Goal: Task Accomplishment & Management: Complete application form

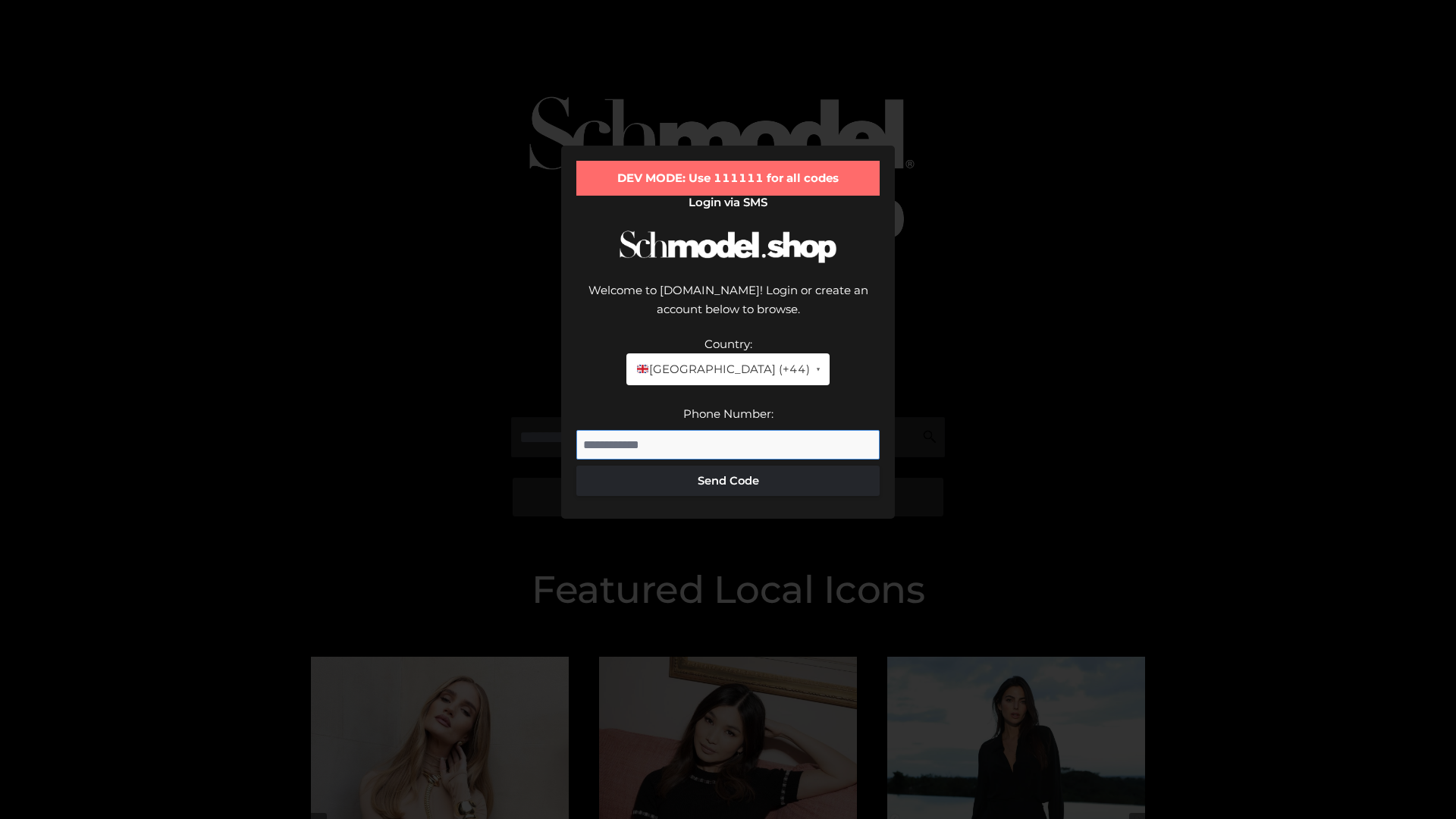
click at [728, 430] on input "Phone Number:" at bounding box center [728, 445] width 304 height 31
type input "**********"
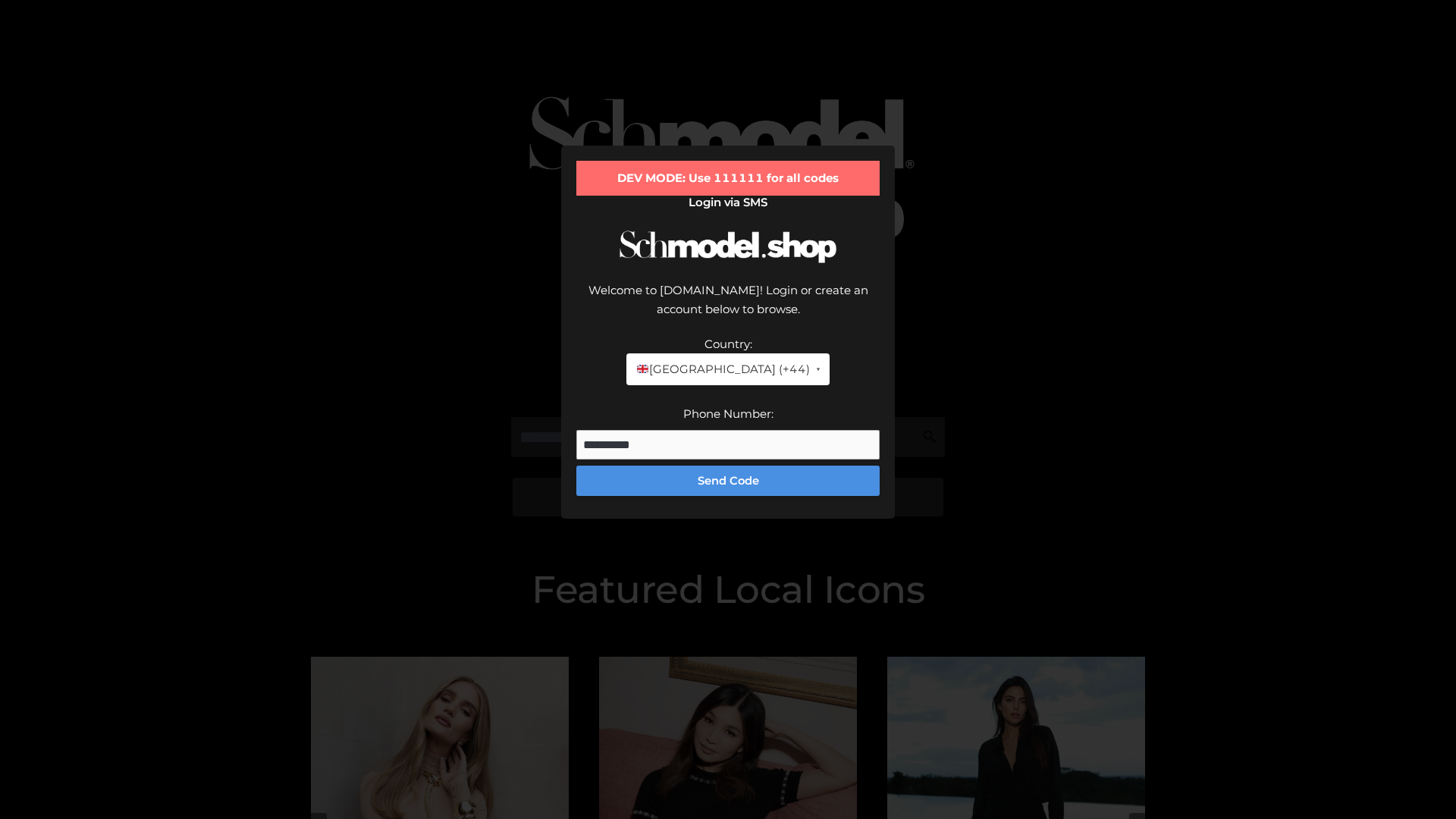
click at [728, 466] on button "Send Code" at bounding box center [728, 481] width 304 height 31
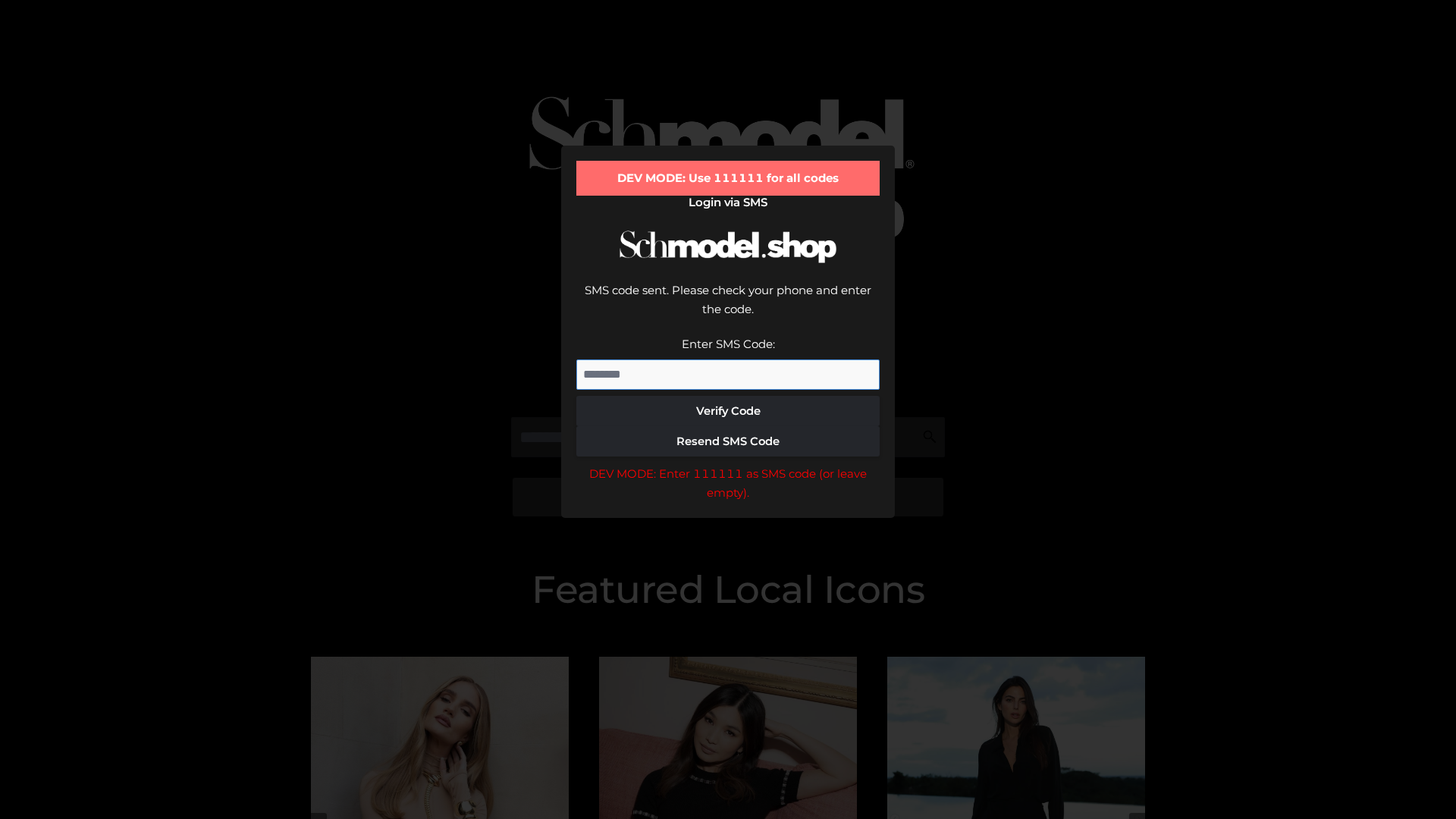
click at [728, 360] on input "Enter SMS Code:" at bounding box center [728, 375] width 304 height 31
type input "******"
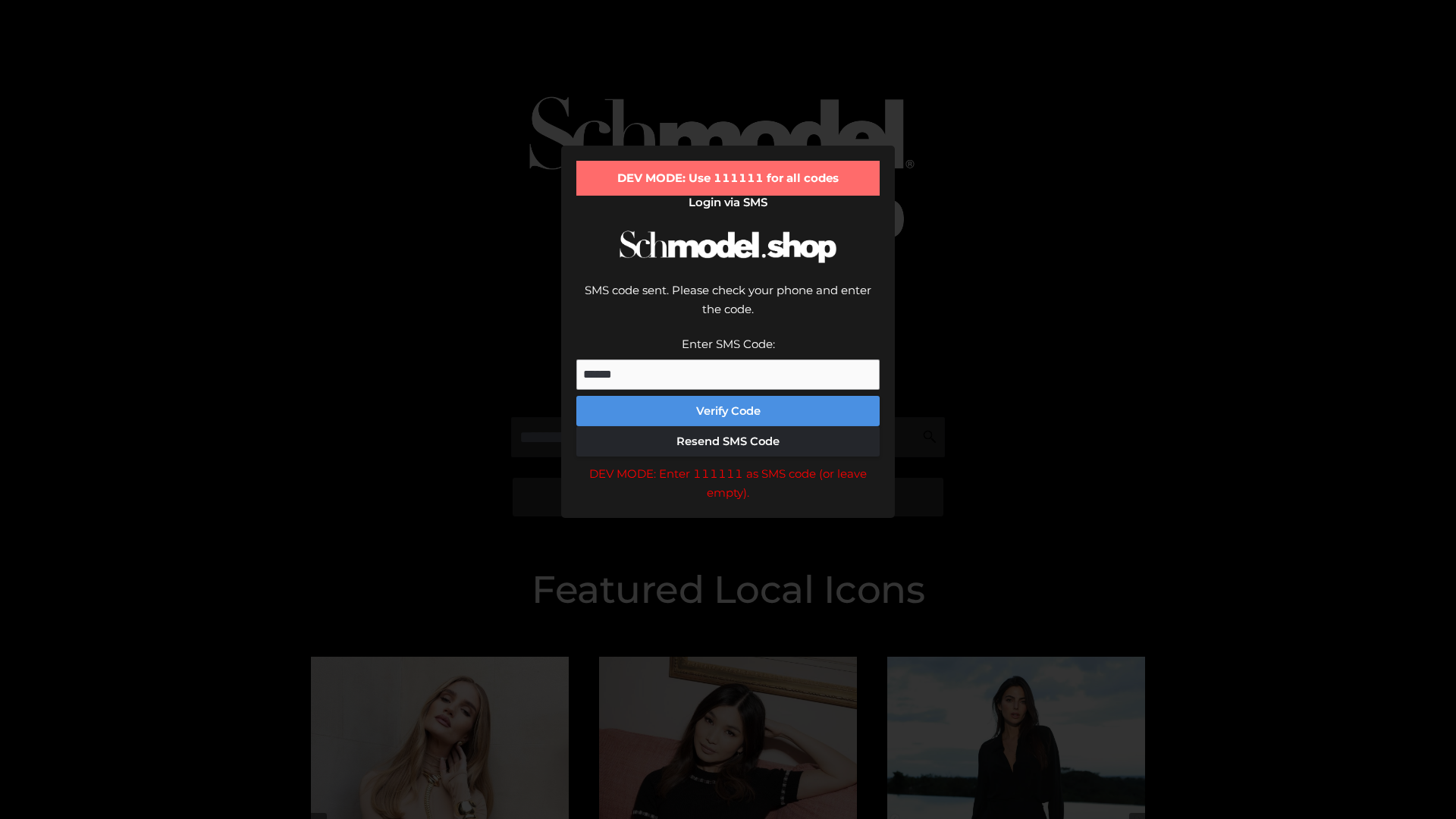
click at [728, 396] on button "Verify Code" at bounding box center [728, 411] width 304 height 31
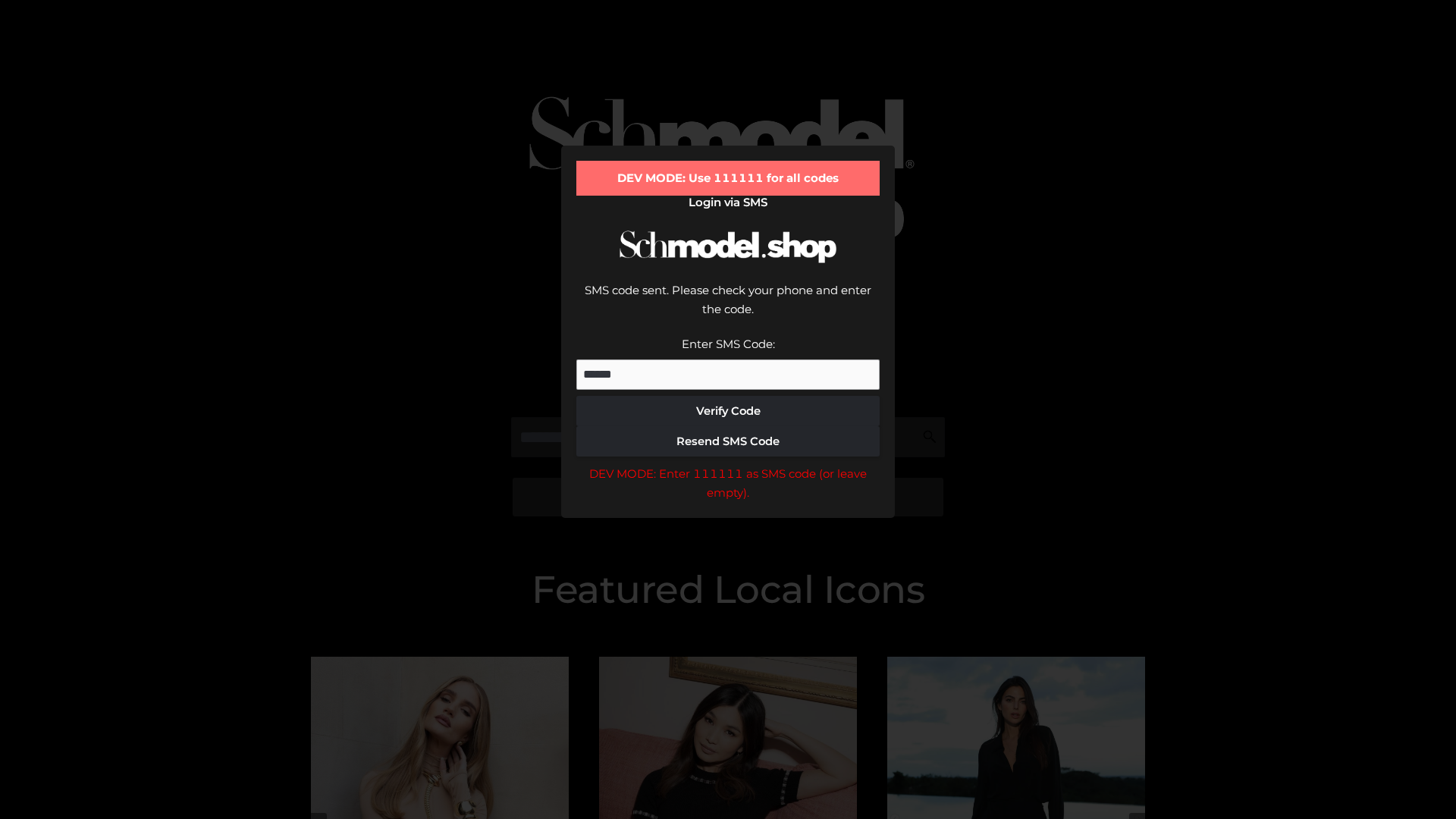
click at [728, 464] on div "DEV MODE: Enter 111111 as SMS code (or leave empty)." at bounding box center [728, 483] width 304 height 39
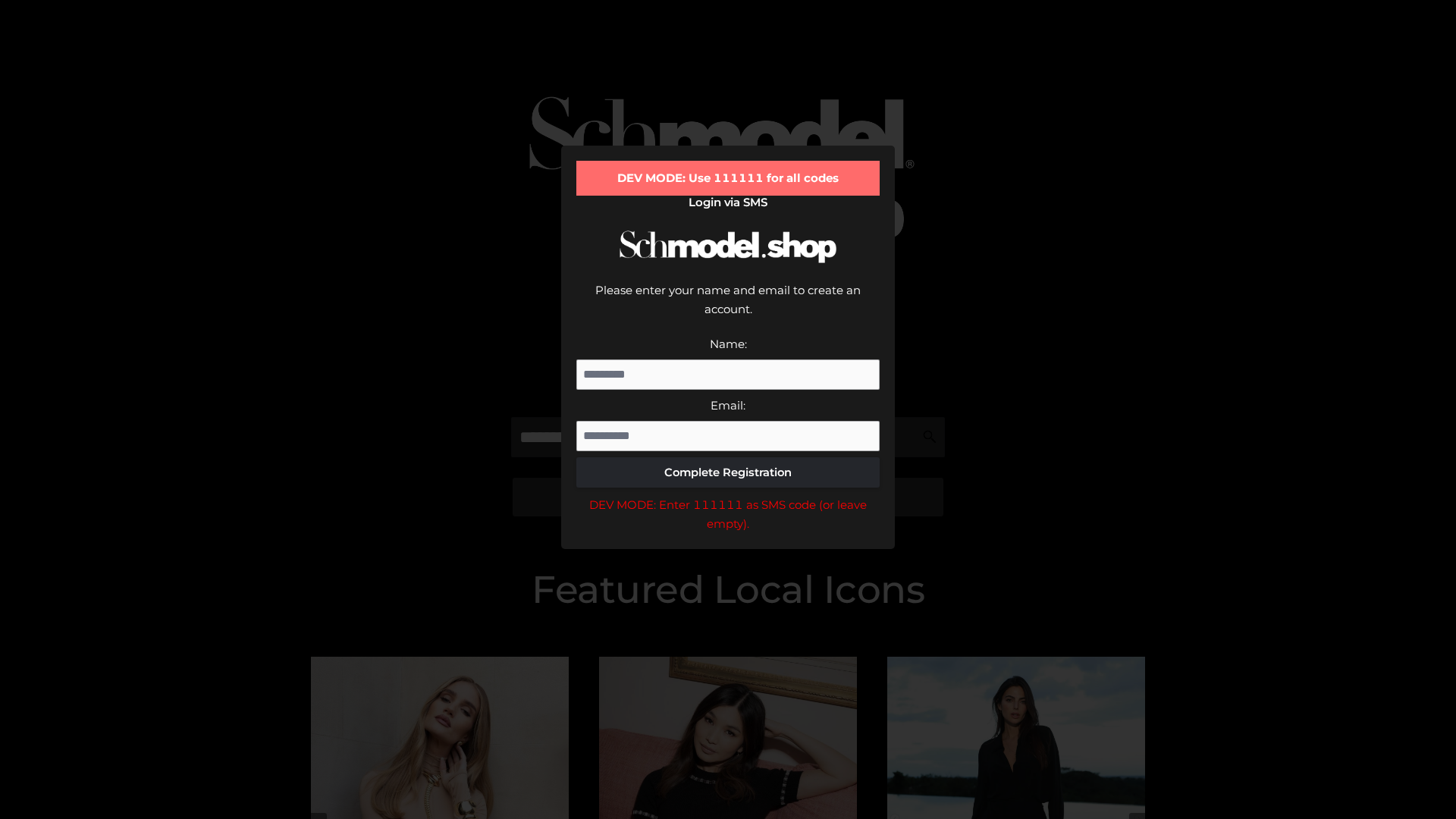
click at [728, 495] on div "DEV MODE: Enter 111111 as SMS code (or leave empty)." at bounding box center [728, 514] width 304 height 39
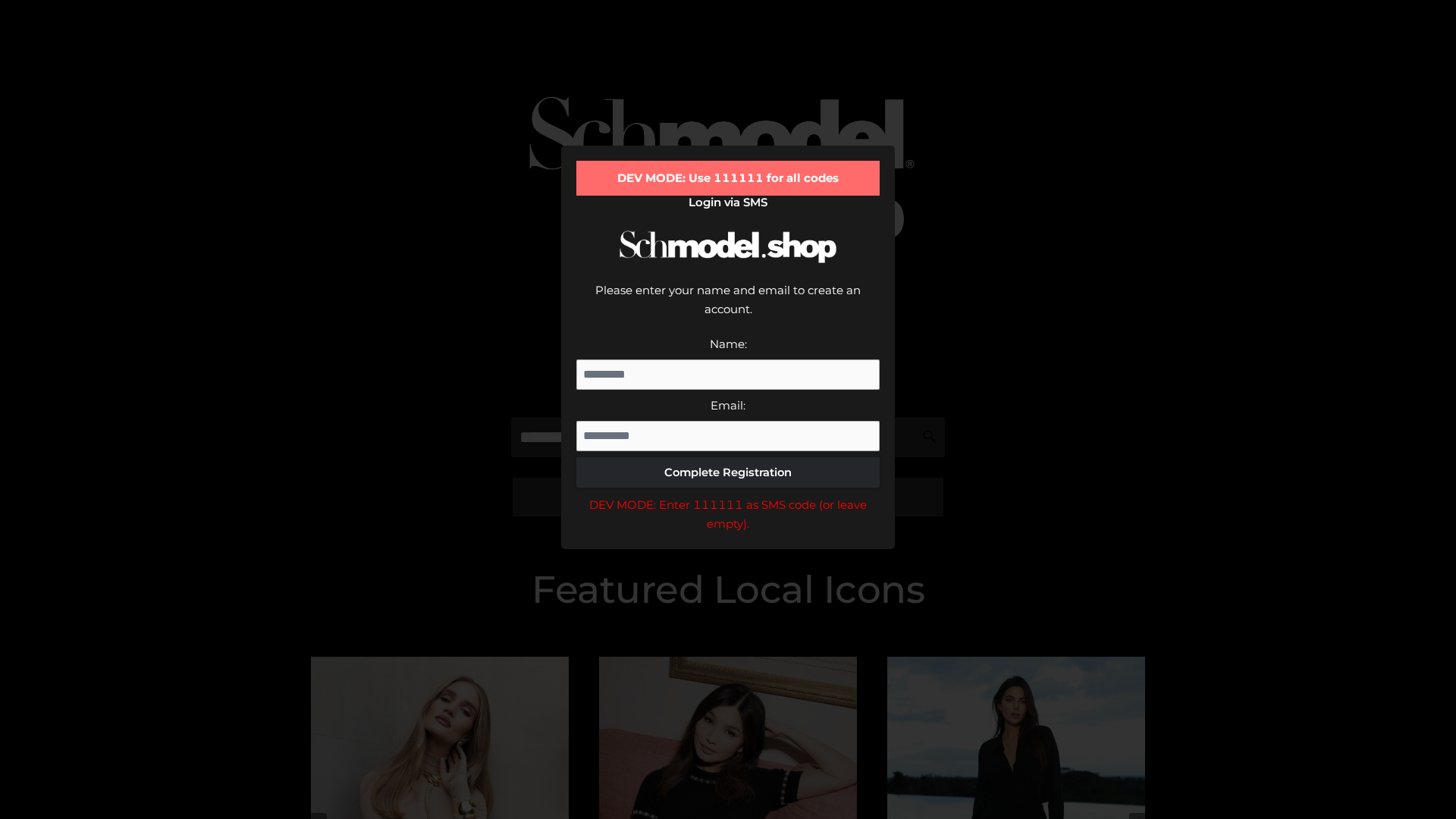
click at [728, 495] on div "DEV MODE: Enter 111111 as SMS code (or leave empty)." at bounding box center [728, 514] width 304 height 39
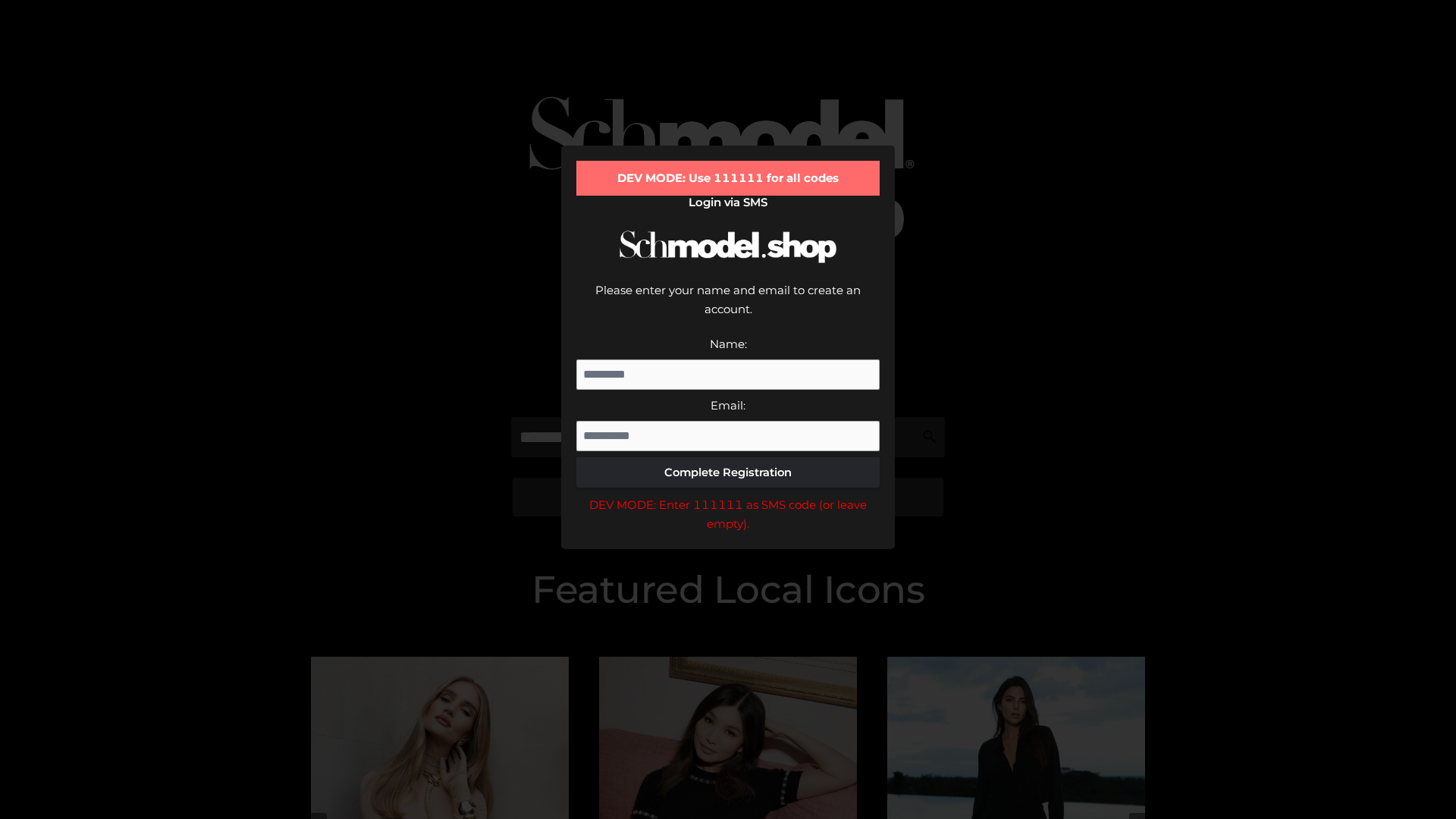
click at [728, 495] on div "DEV MODE: Enter 111111 as SMS code (or leave empty)." at bounding box center [728, 514] width 304 height 39
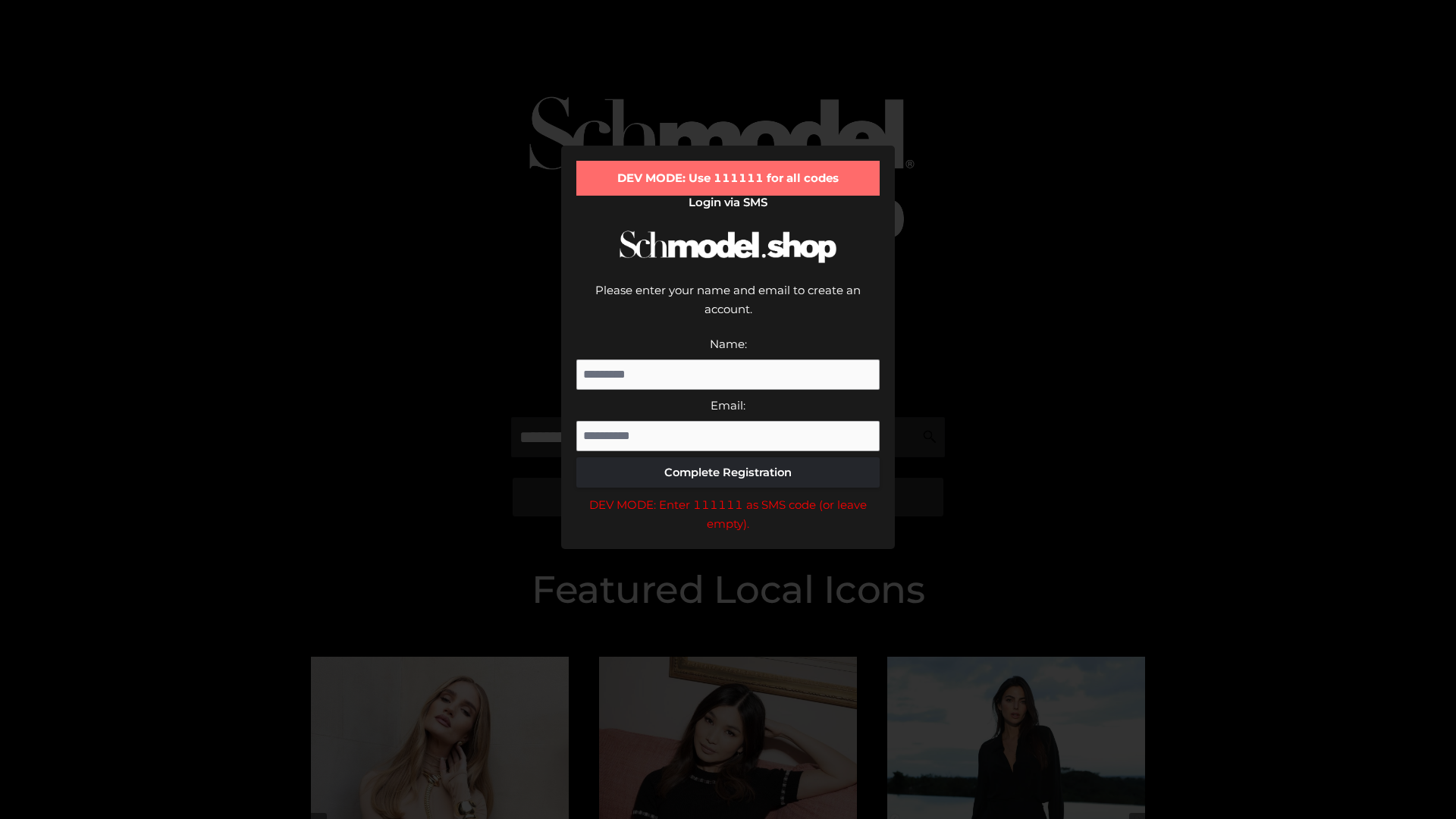
click at [728, 495] on div "DEV MODE: Enter 111111 as SMS code (or leave empty)." at bounding box center [728, 514] width 304 height 39
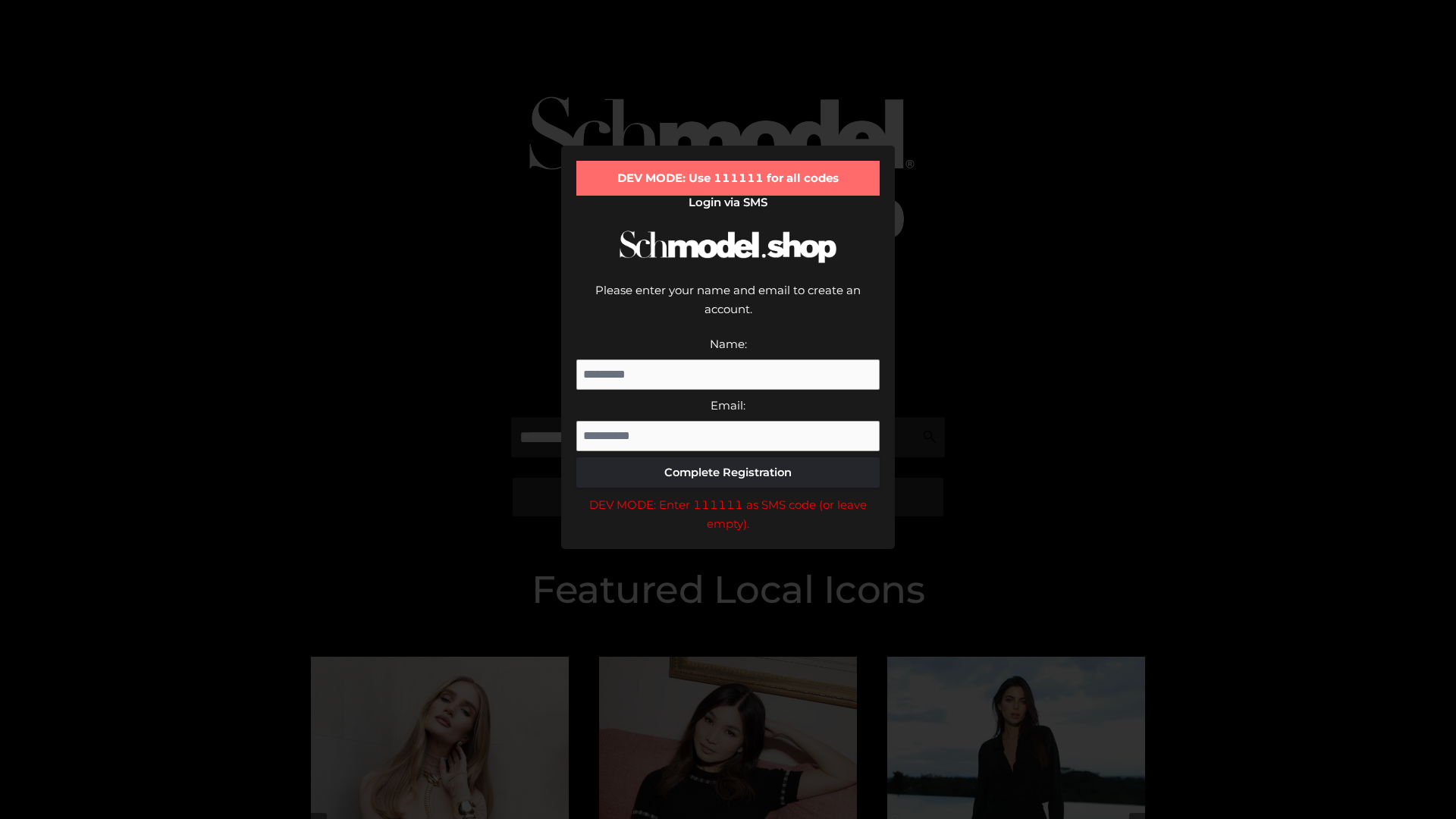
click at [728, 495] on div "DEV MODE: Enter 111111 as SMS code (or leave empty)." at bounding box center [728, 514] width 304 height 39
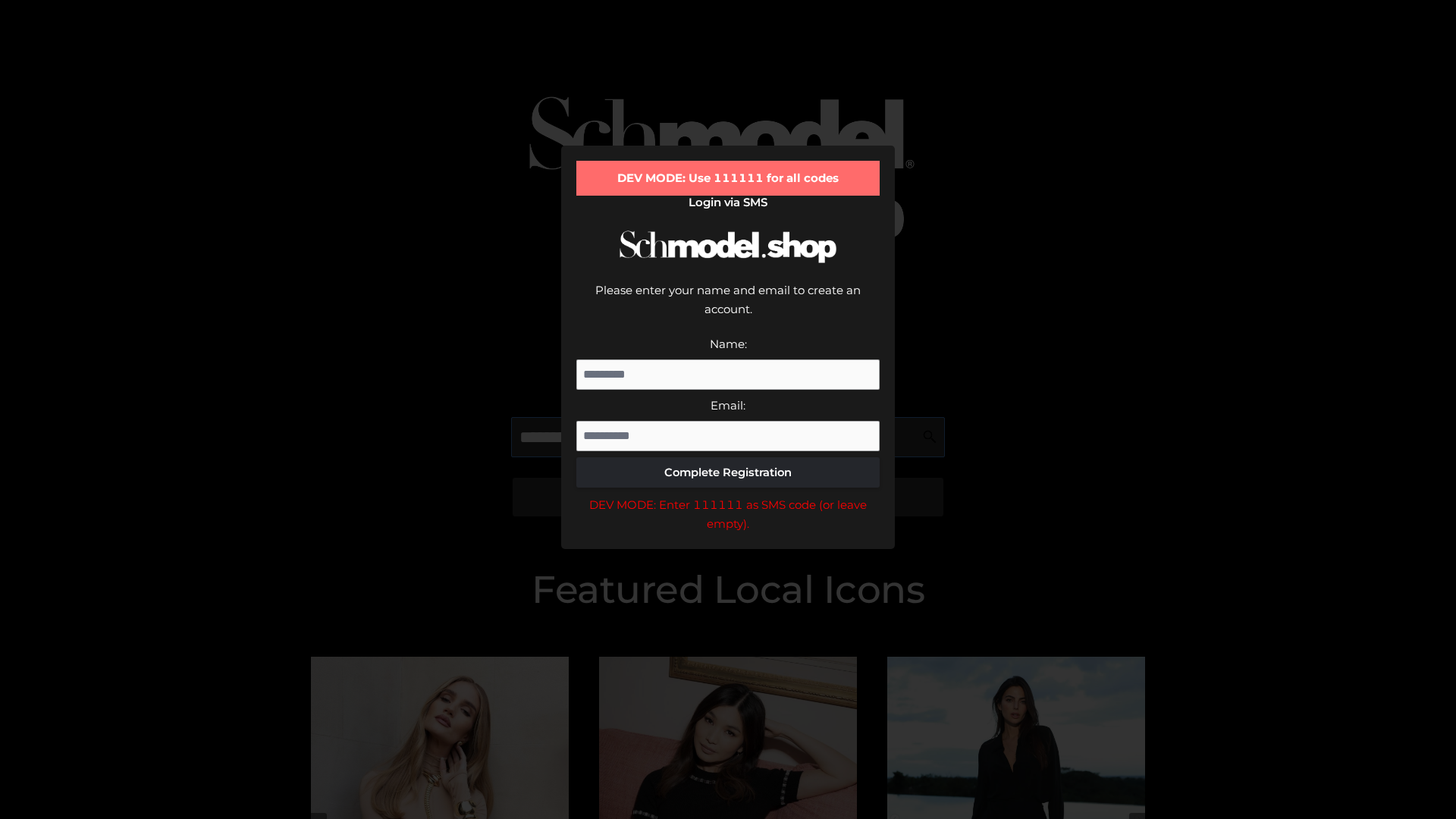
scroll to position [0, 78]
click at [728, 495] on div "DEV MODE: Enter 111111 as SMS code (or leave empty)." at bounding box center [728, 514] width 304 height 39
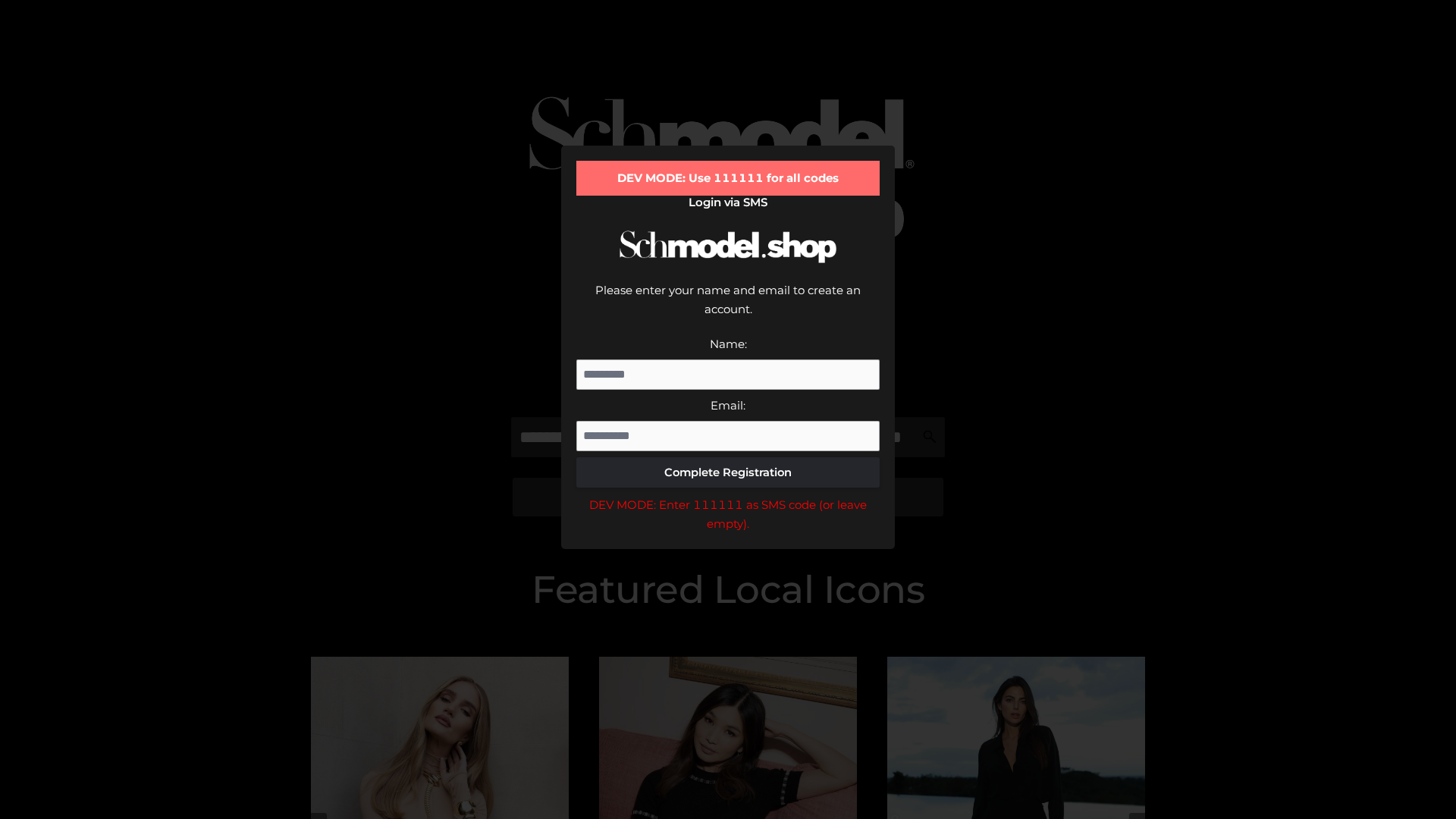
click at [728, 495] on div "DEV MODE: Enter 111111 as SMS code (or leave empty)." at bounding box center [728, 514] width 304 height 39
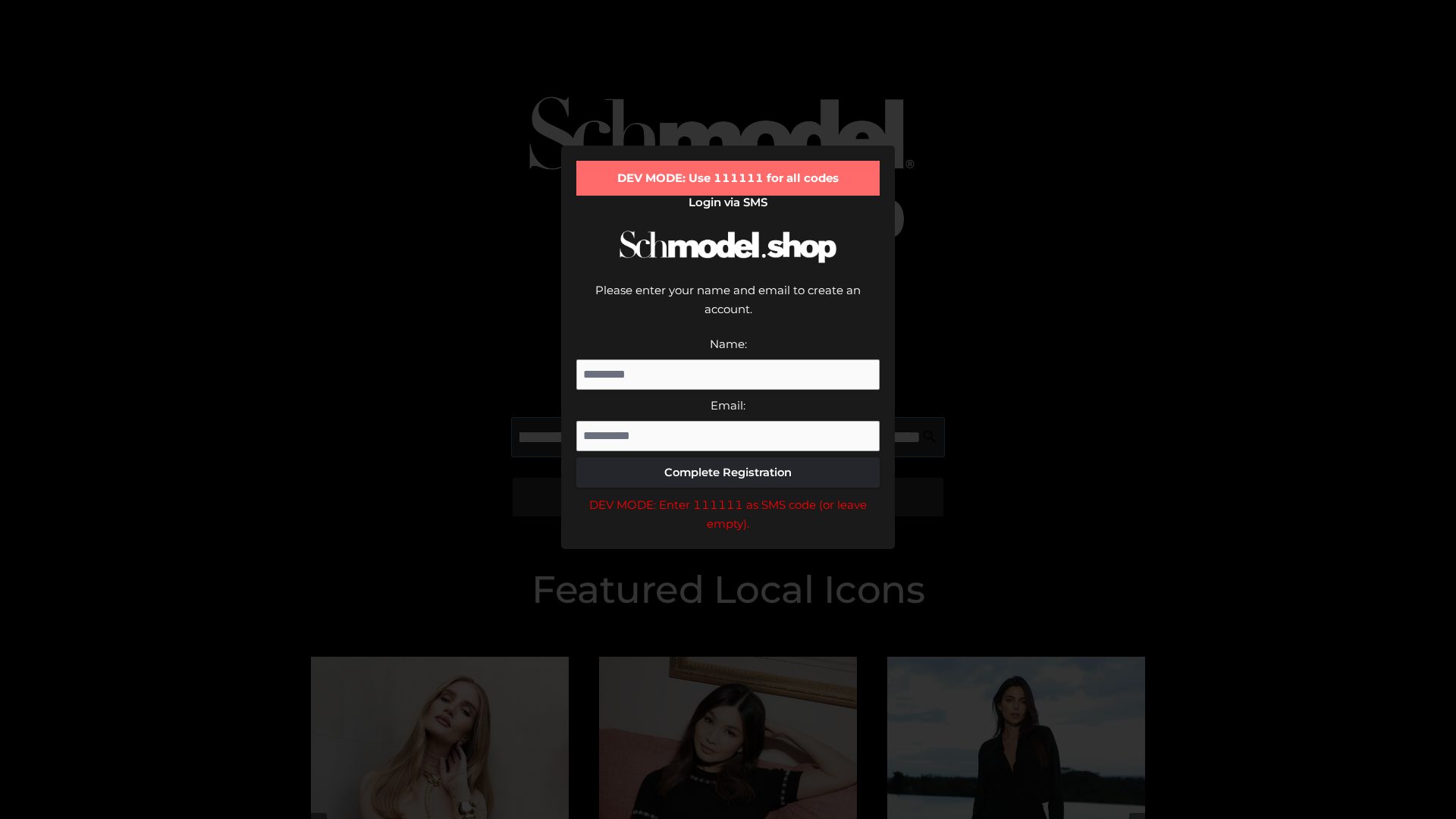
scroll to position [0, 166]
click at [728, 495] on div "DEV MODE: Enter 111111 as SMS code (or leave empty)." at bounding box center [728, 514] width 304 height 39
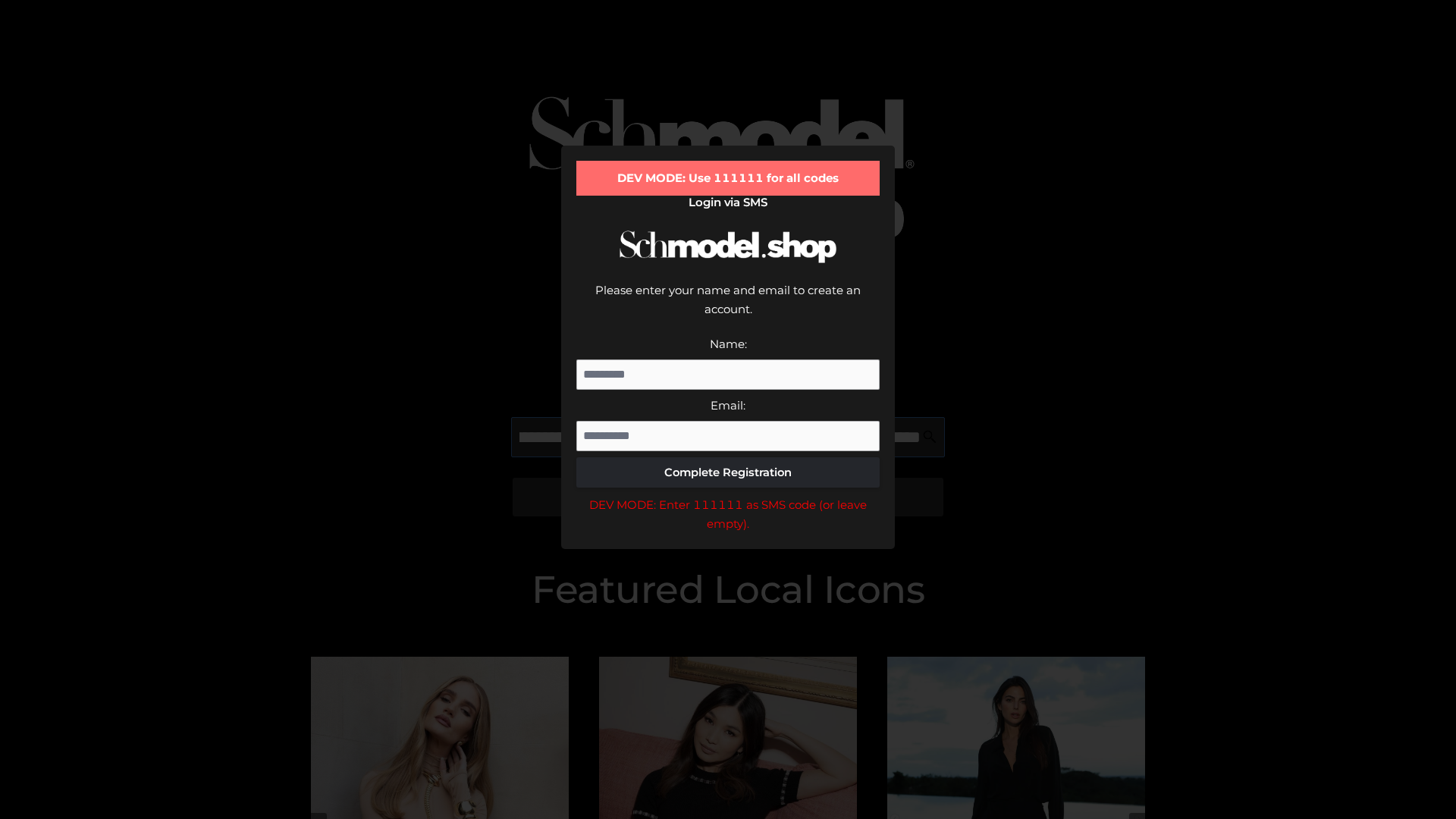
type input "**********"
